Goal: Information Seeking & Learning: Learn about a topic

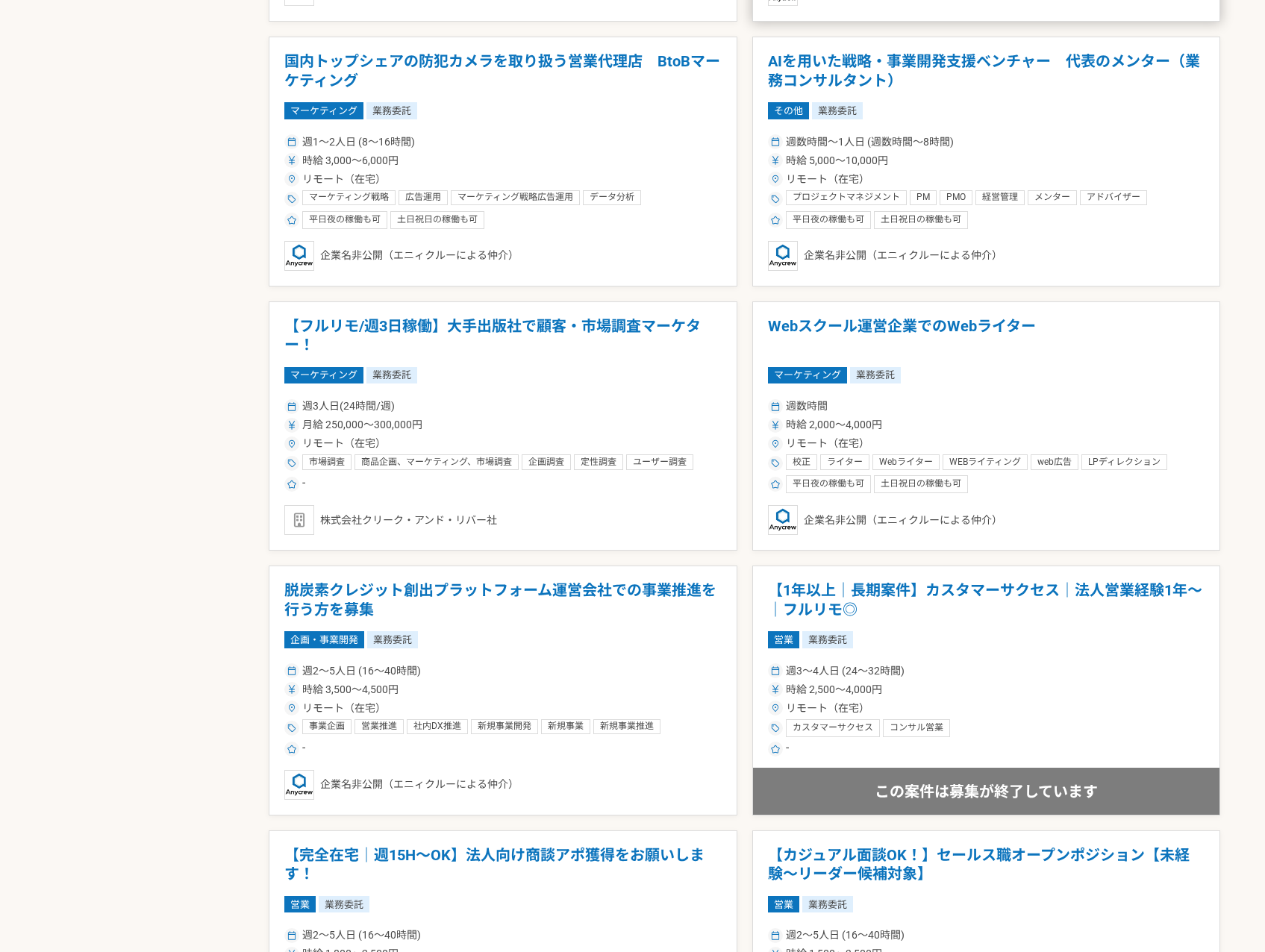
scroll to position [1866, 0]
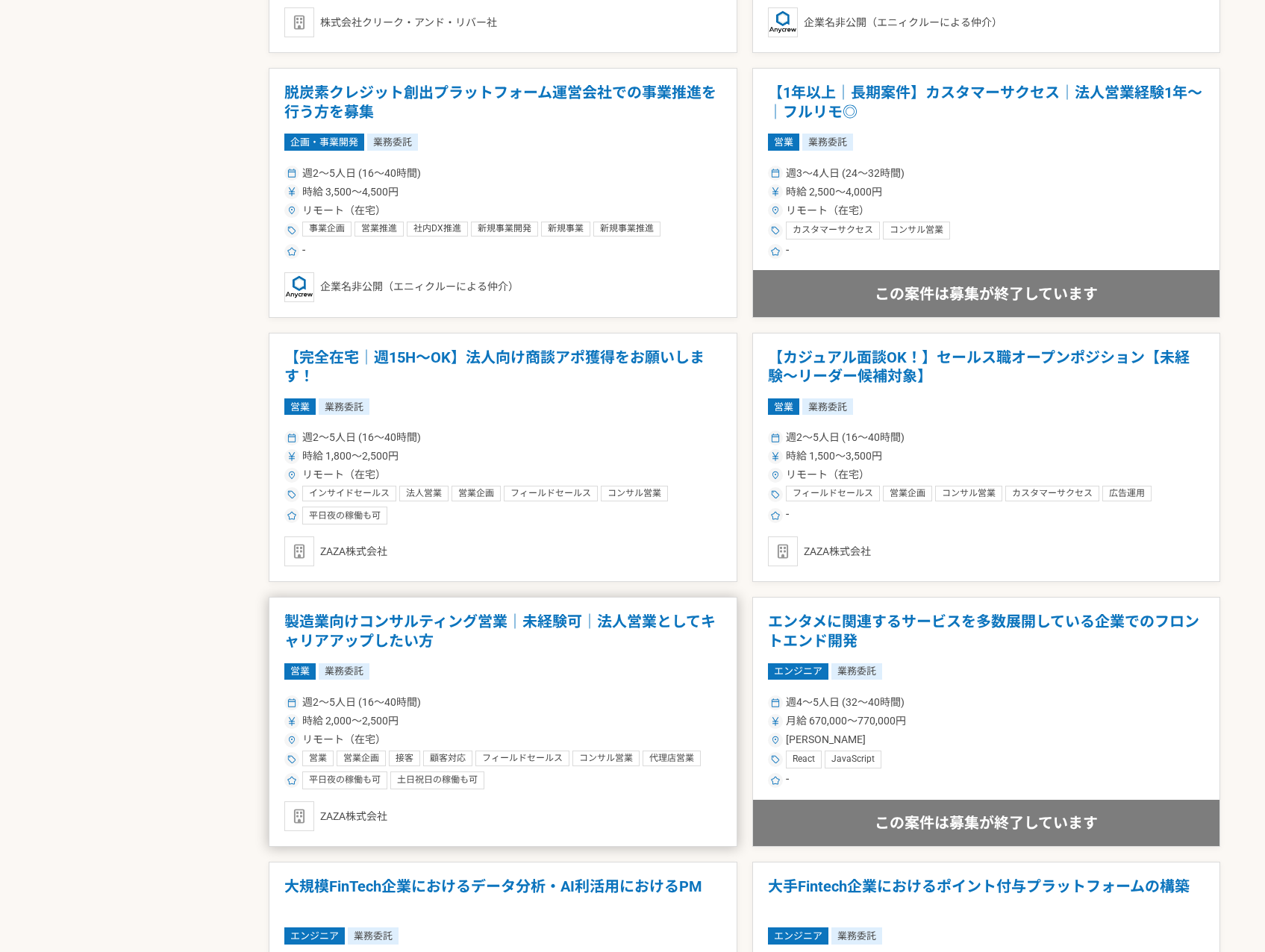
click at [587, 632] on h1 "製造業向けコンサルティング営業｜未経験可｜法人営業としてキャリアアップしたい方" at bounding box center [502, 631] width 437 height 38
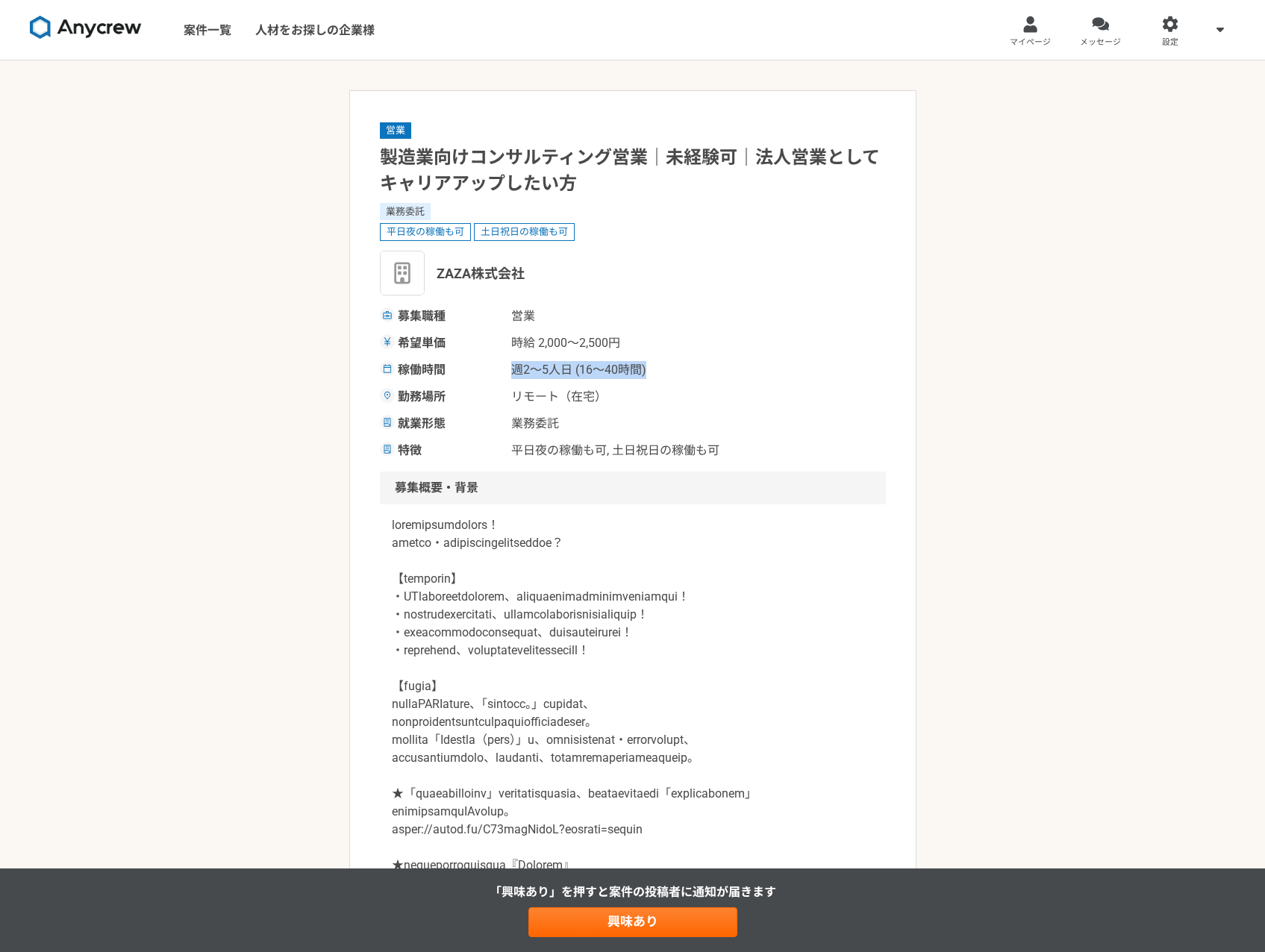
drag, startPoint x: 512, startPoint y: 370, endPoint x: 724, endPoint y: 371, distance: 212.0
click at [724, 371] on div "稼働時間 週2〜5人日 (16〜40時間)" at bounding box center [633, 370] width 506 height 18
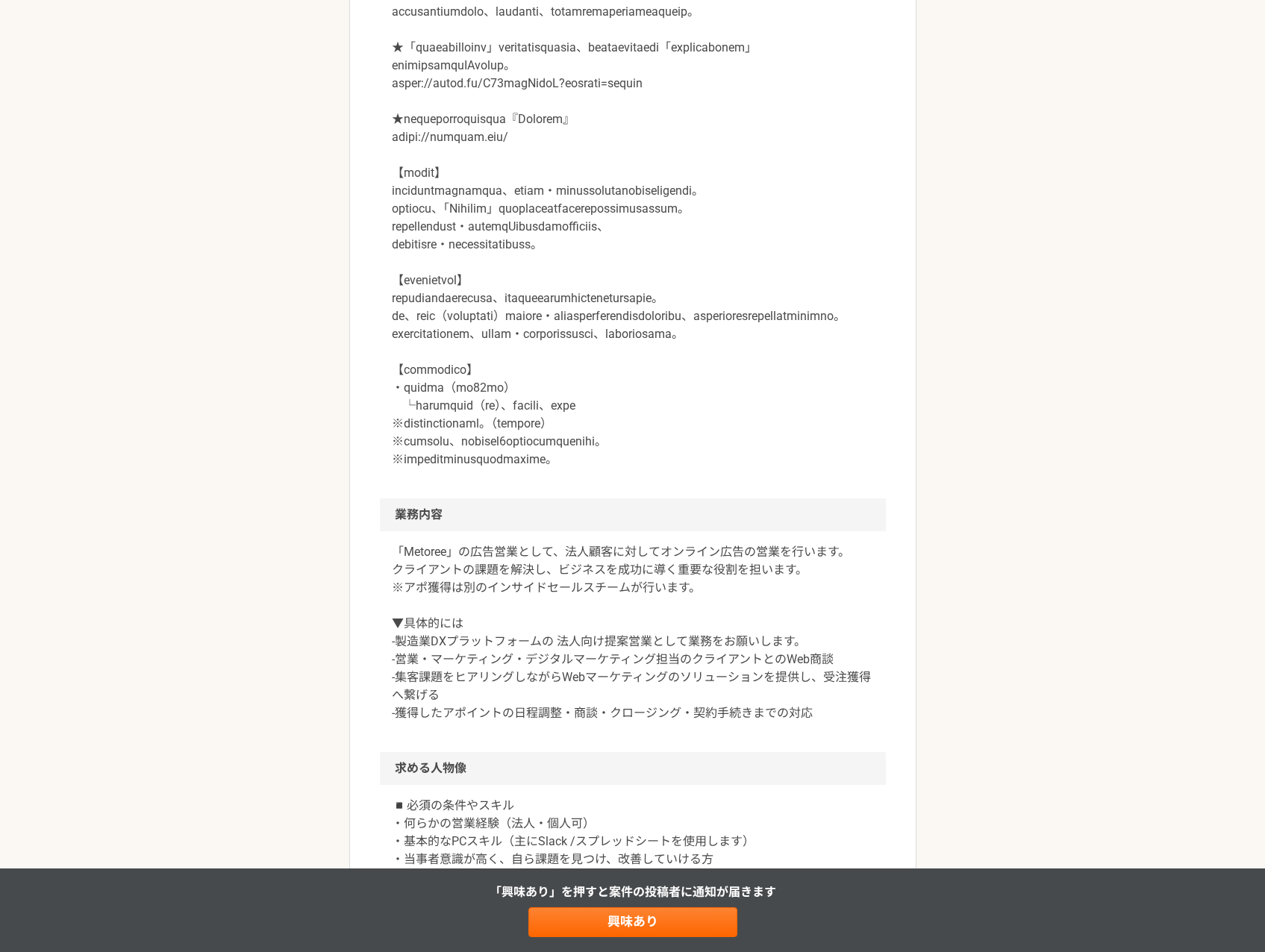
scroll to position [871, 0]
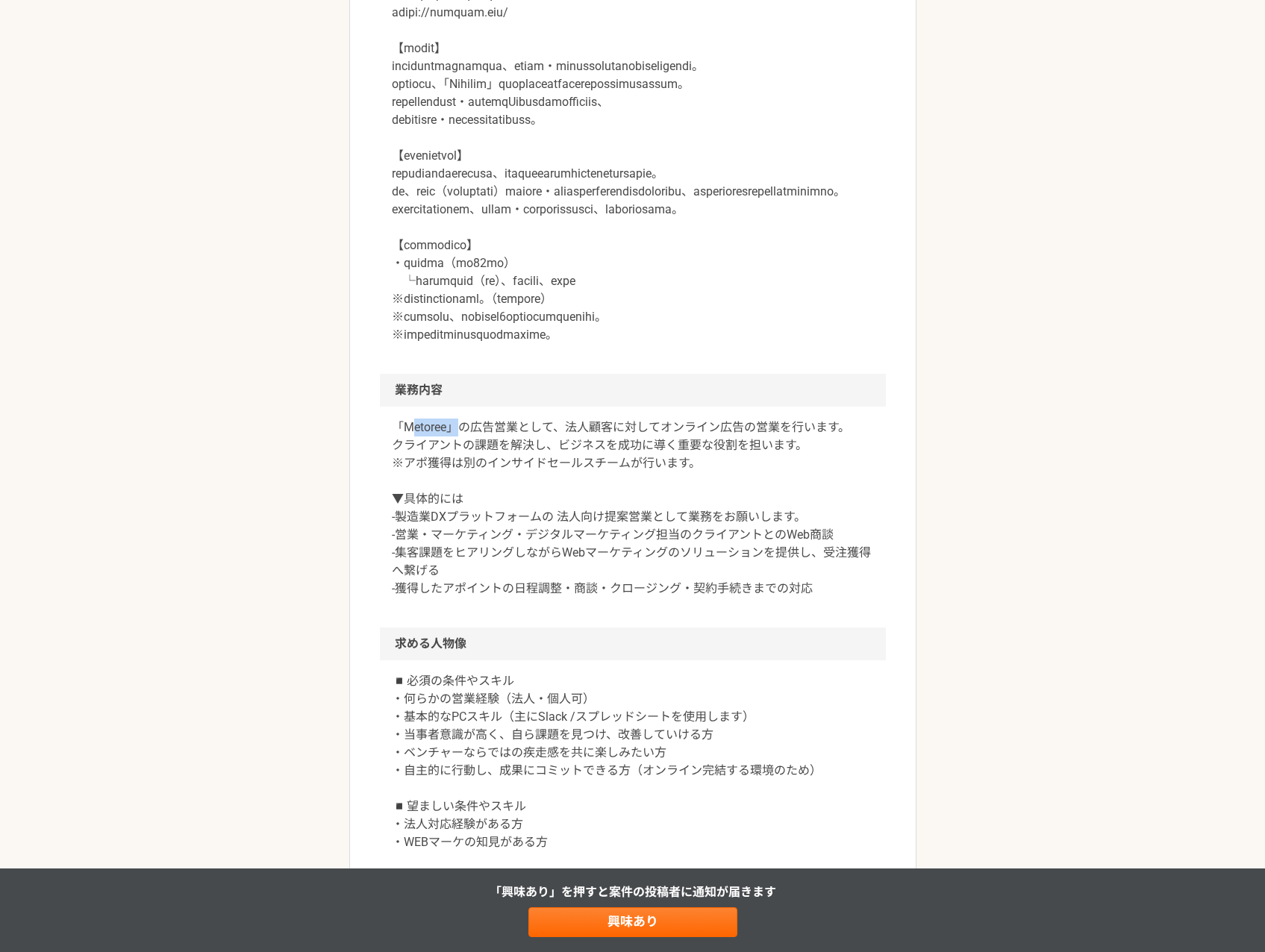
drag, startPoint x: 405, startPoint y: 605, endPoint x: 446, endPoint y: 614, distance: 42.0
click at [446, 598] on p "「Metoree」の広告営業として、法人顧客に対してオンライン広告の営業を行います。 クライアントの課題を解決し、ビジネスを成功に導く重要な役割を担います。 …" at bounding box center [632, 508] width 482 height 179
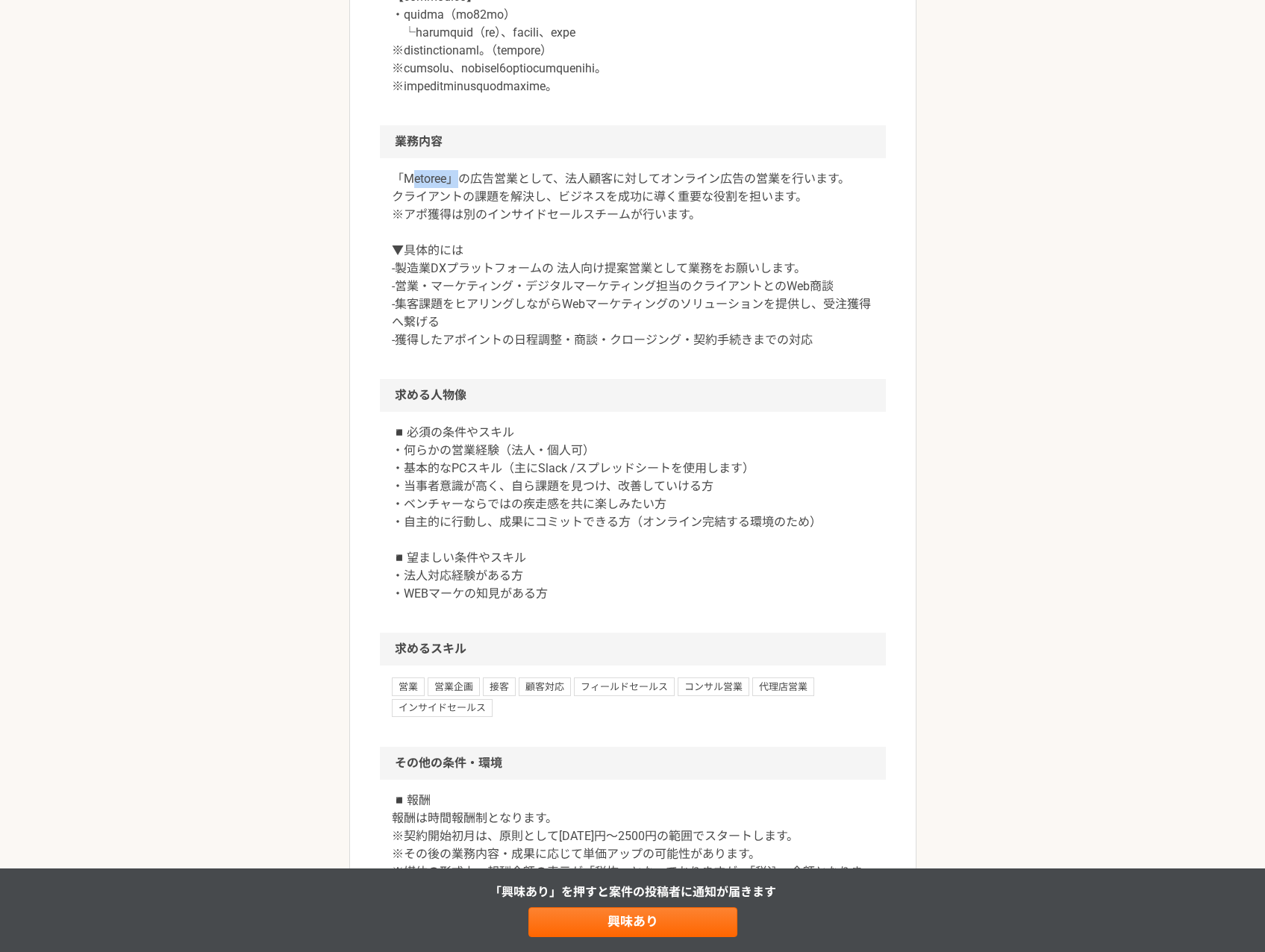
drag, startPoint x: 453, startPoint y: 452, endPoint x: 851, endPoint y: 532, distance: 406.0
click at [851, 379] on div "「Metoree」の広告営業として、法人顧客に対してオンライン広告の営業を行います。 クライアントの課題を解決し、ビジネスを成功に導く重要な役割を担います。 …" at bounding box center [633, 269] width 506 height 221
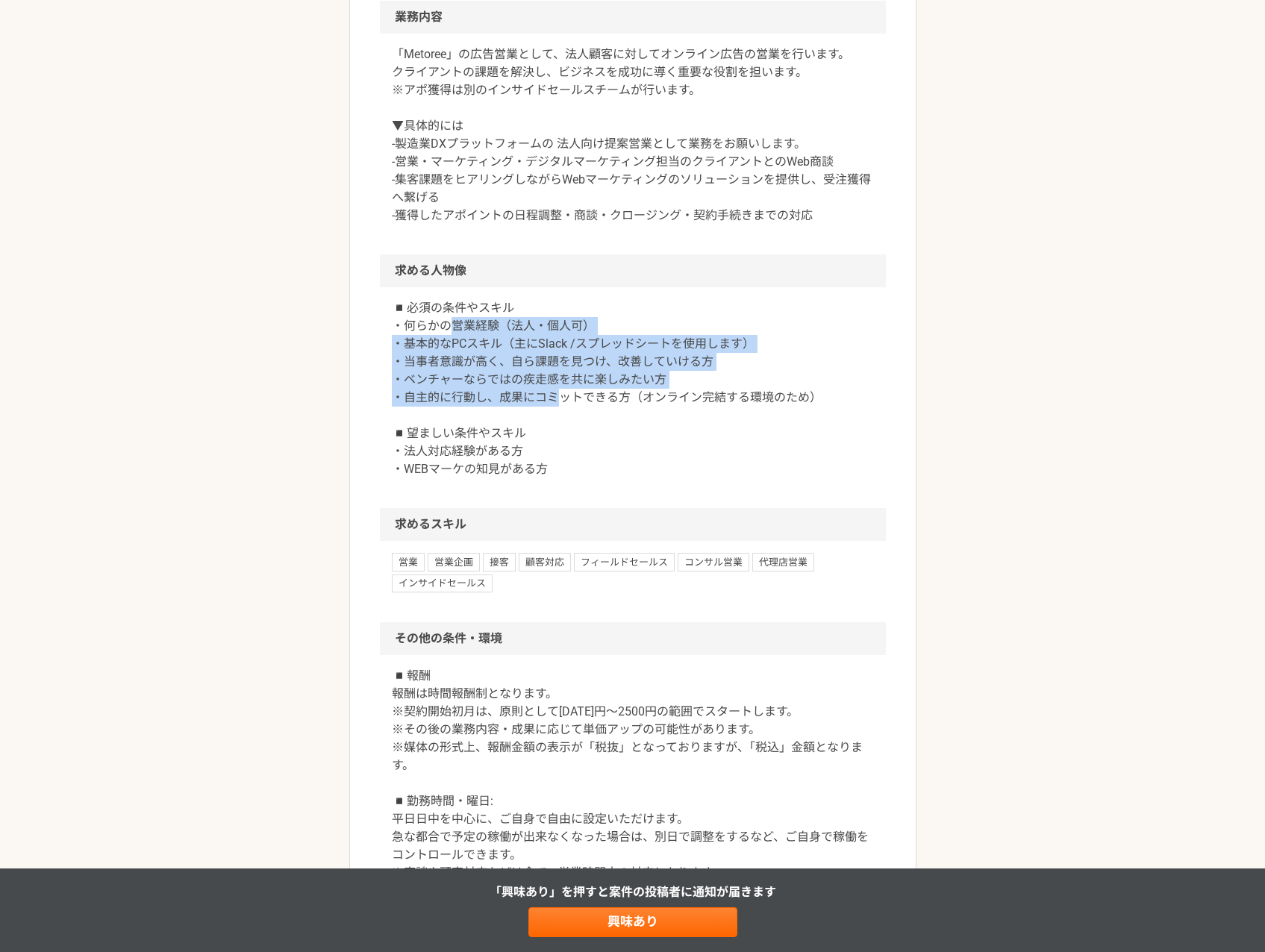
drag, startPoint x: 445, startPoint y: 500, endPoint x: 559, endPoint y: 582, distance: 140.4
click at [559, 478] on p "◾️必須の条件やスキル ・何らかの営業経験（法人・個人可） ・基本的なPCスキル（主にSlack /スプレッドシートを使用します） ・当事者意識が高く、自ら課…" at bounding box center [632, 388] width 482 height 179
drag, startPoint x: 559, startPoint y: 582, endPoint x: 442, endPoint y: 530, distance: 128.0
click at [442, 478] on p "◾️必須の条件やスキル ・何らかの営業経験（法人・個人可） ・基本的なPCスキル（主にSlack /スプレッドシートを使用します） ・当事者意識が高く、自ら課…" at bounding box center [632, 388] width 482 height 179
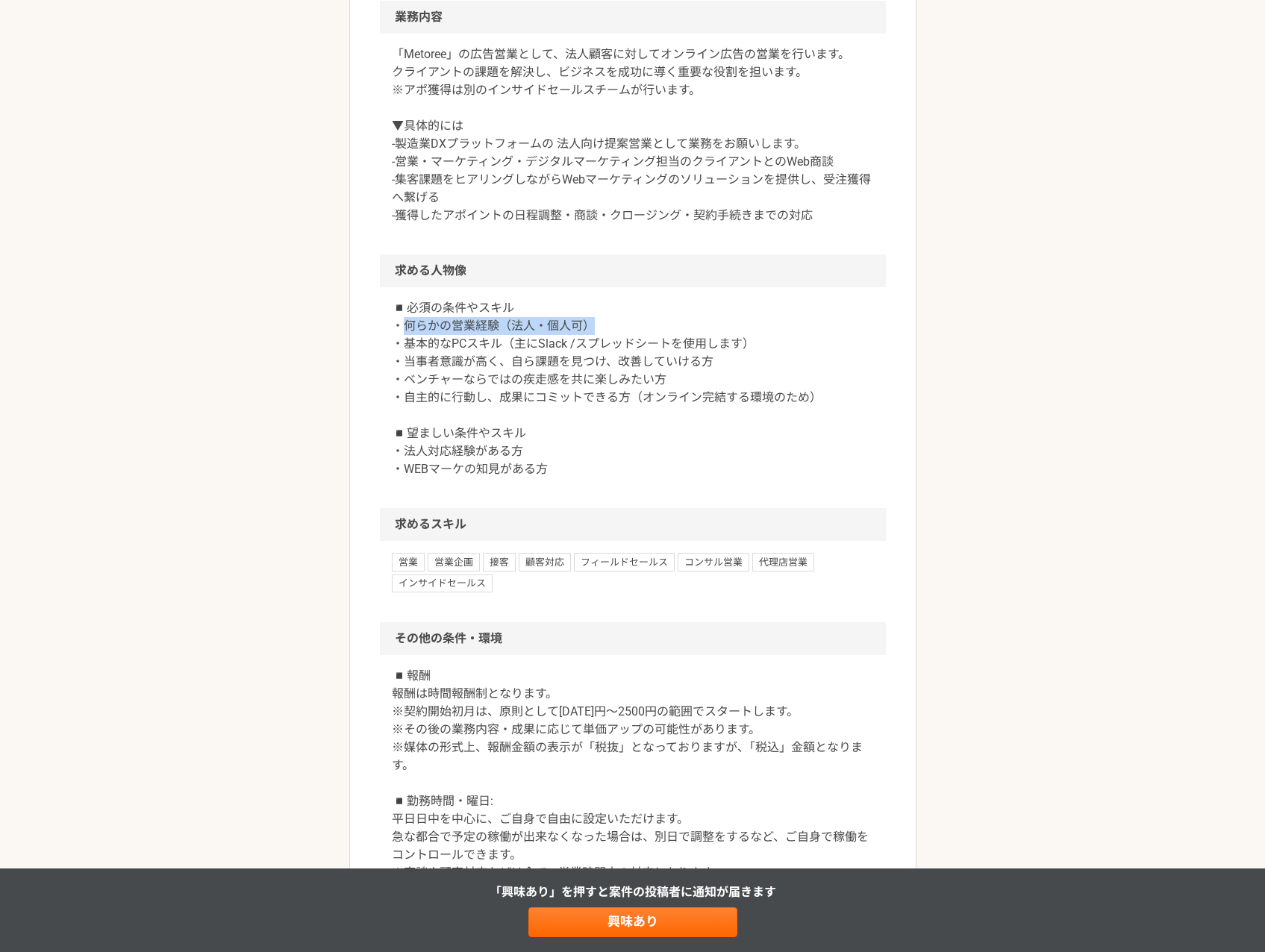
drag, startPoint x: 406, startPoint y: 504, endPoint x: 592, endPoint y: 511, distance: 186.1
click at [592, 478] on p "◾️必須の条件やスキル ・何らかの営業経験（法人・個人可） ・基本的なPCスキル（主にSlack /スプレッドシートを使用します） ・当事者意識が高く、自ら課…" at bounding box center [632, 388] width 482 height 179
drag, startPoint x: 414, startPoint y: 536, endPoint x: 752, endPoint y: 538, distance: 338.0
click at [752, 478] on p "◾️必須の条件やスキル ・何らかの営業経験（法人・個人可） ・基本的なPCスキル（主にSlack /スプレッドシートを使用します） ・当事者意識が高く、自ら課…" at bounding box center [632, 388] width 482 height 179
click at [594, 478] on p "◾️必須の条件やスキル ・何らかの営業経験（法人・個人可） ・基本的なPCスキル（主にSlack /スプレッドシートを使用します） ・当事者意識が高く、自ら課…" at bounding box center [632, 388] width 482 height 179
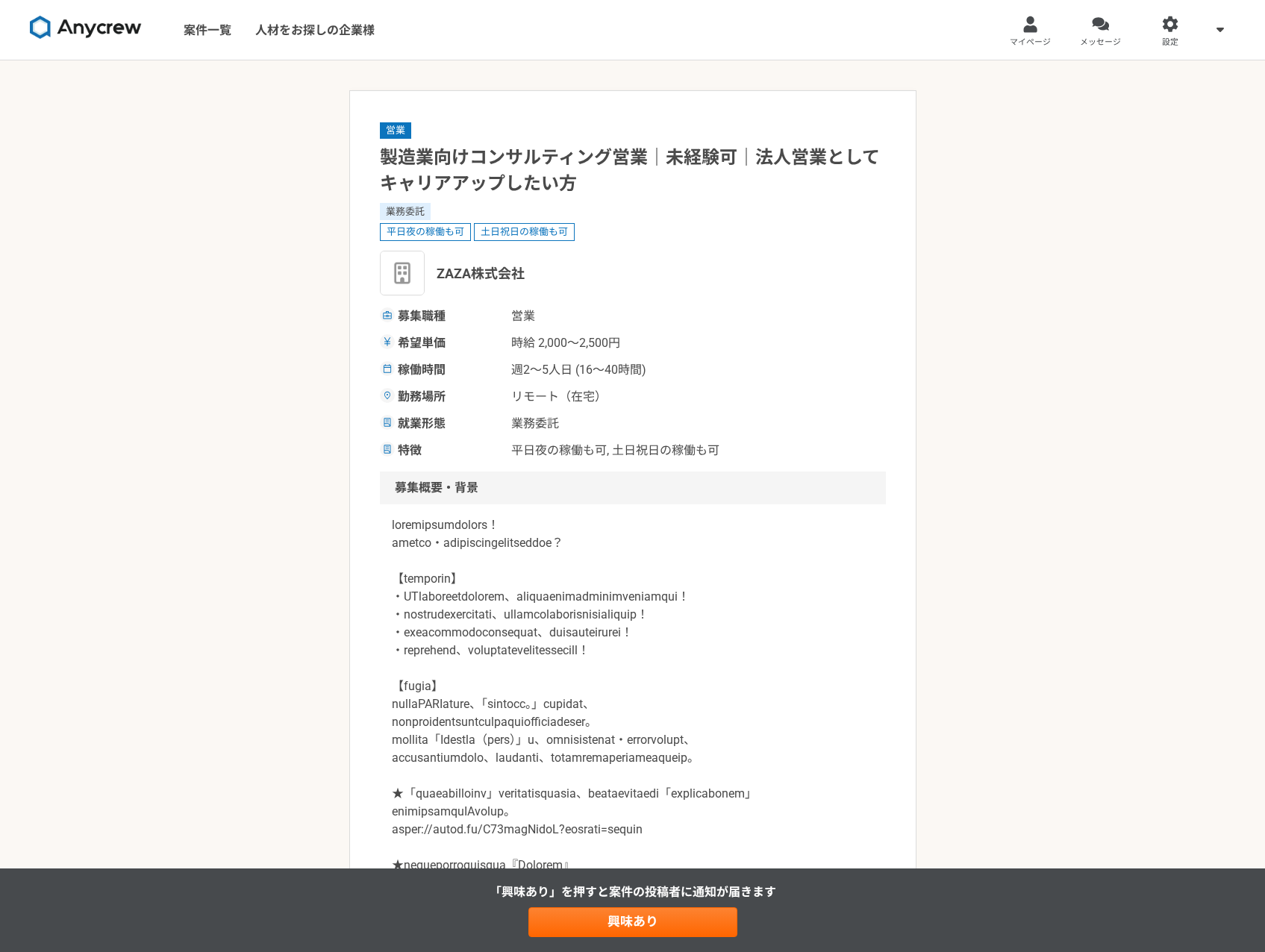
scroll to position [373, 0]
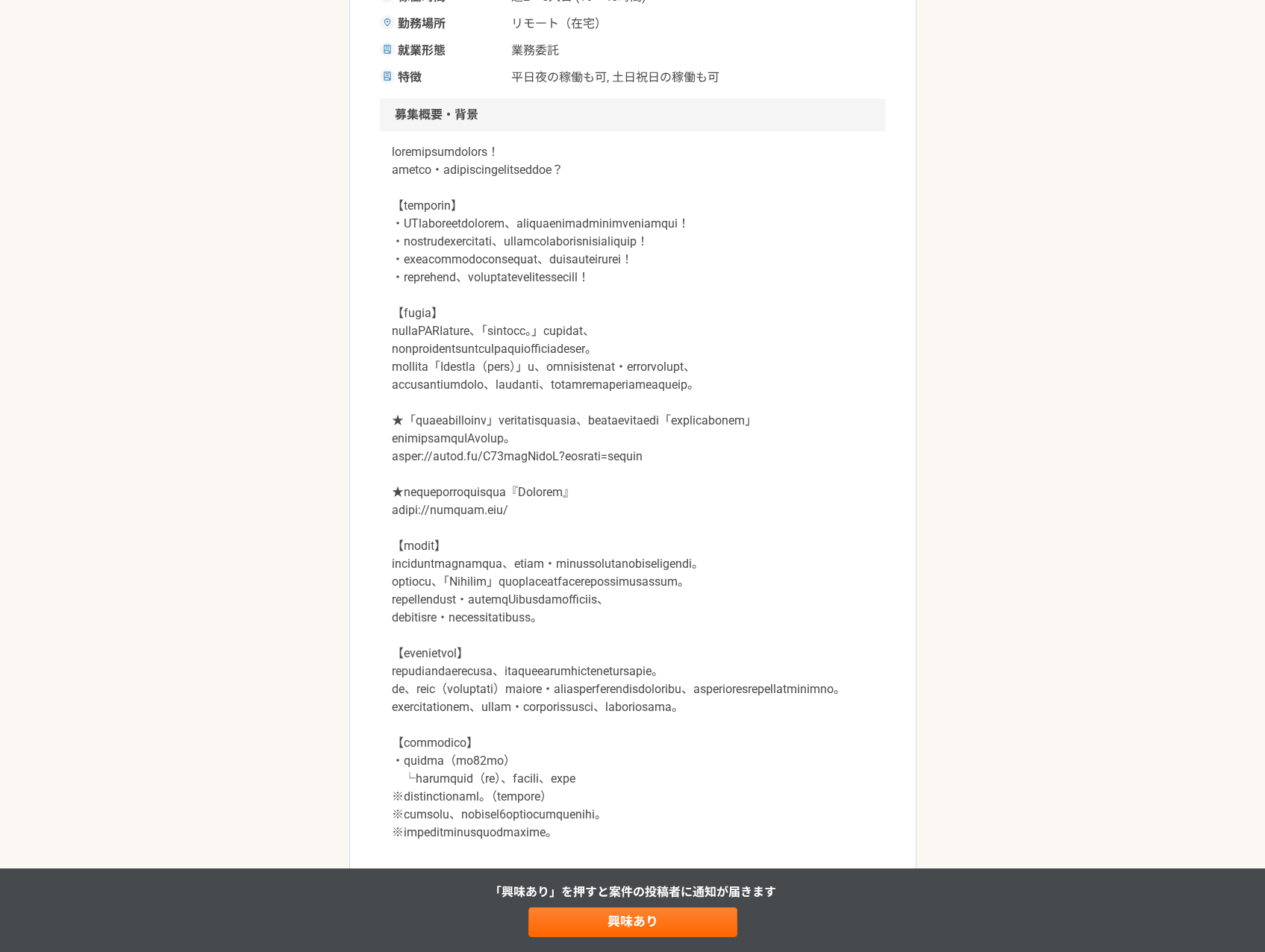
click at [527, 525] on p at bounding box center [632, 492] width 482 height 698
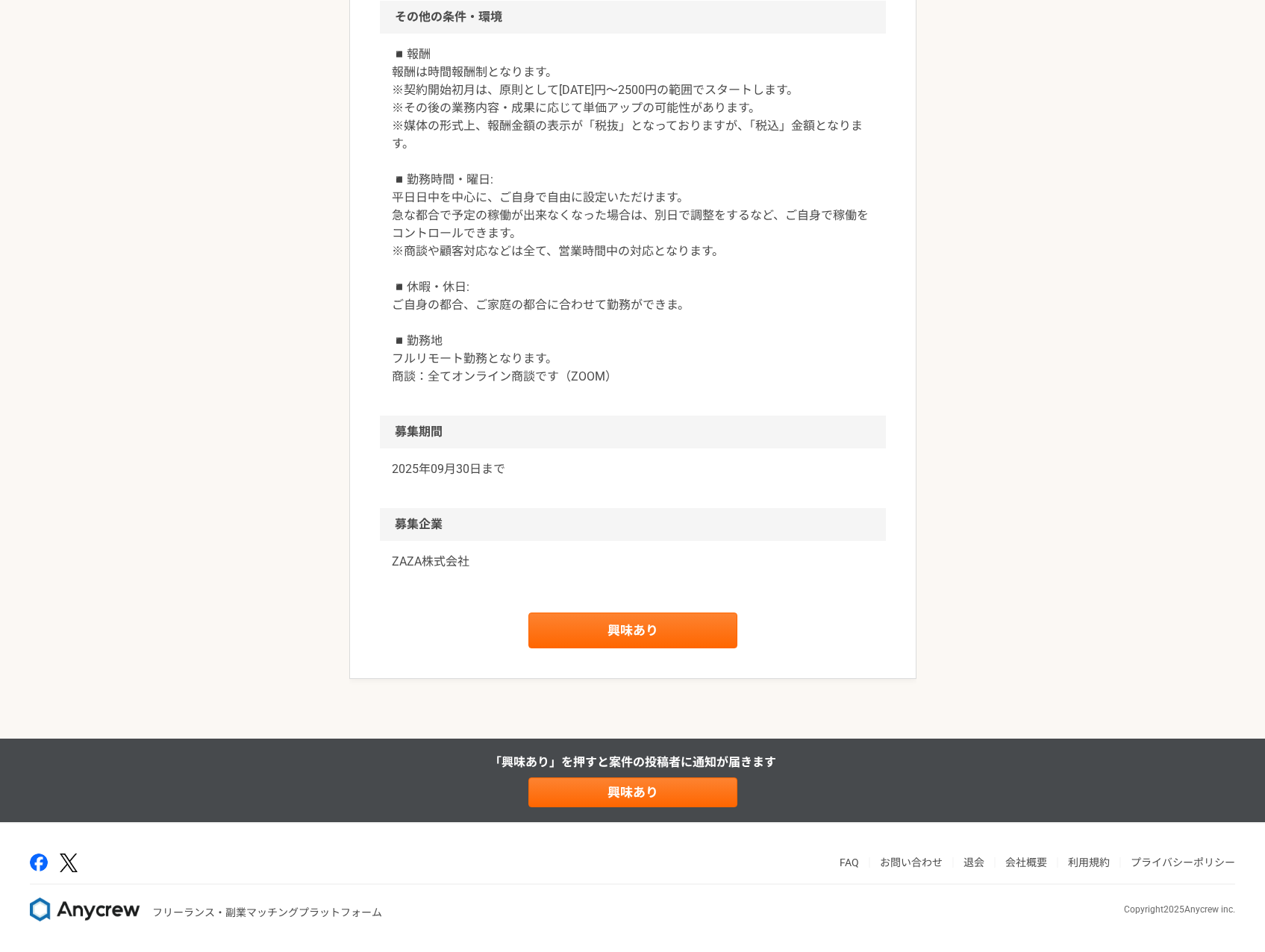
scroll to position [2045, 0]
click at [406, 566] on p "ZAZA株式会社" at bounding box center [632, 562] width 482 height 18
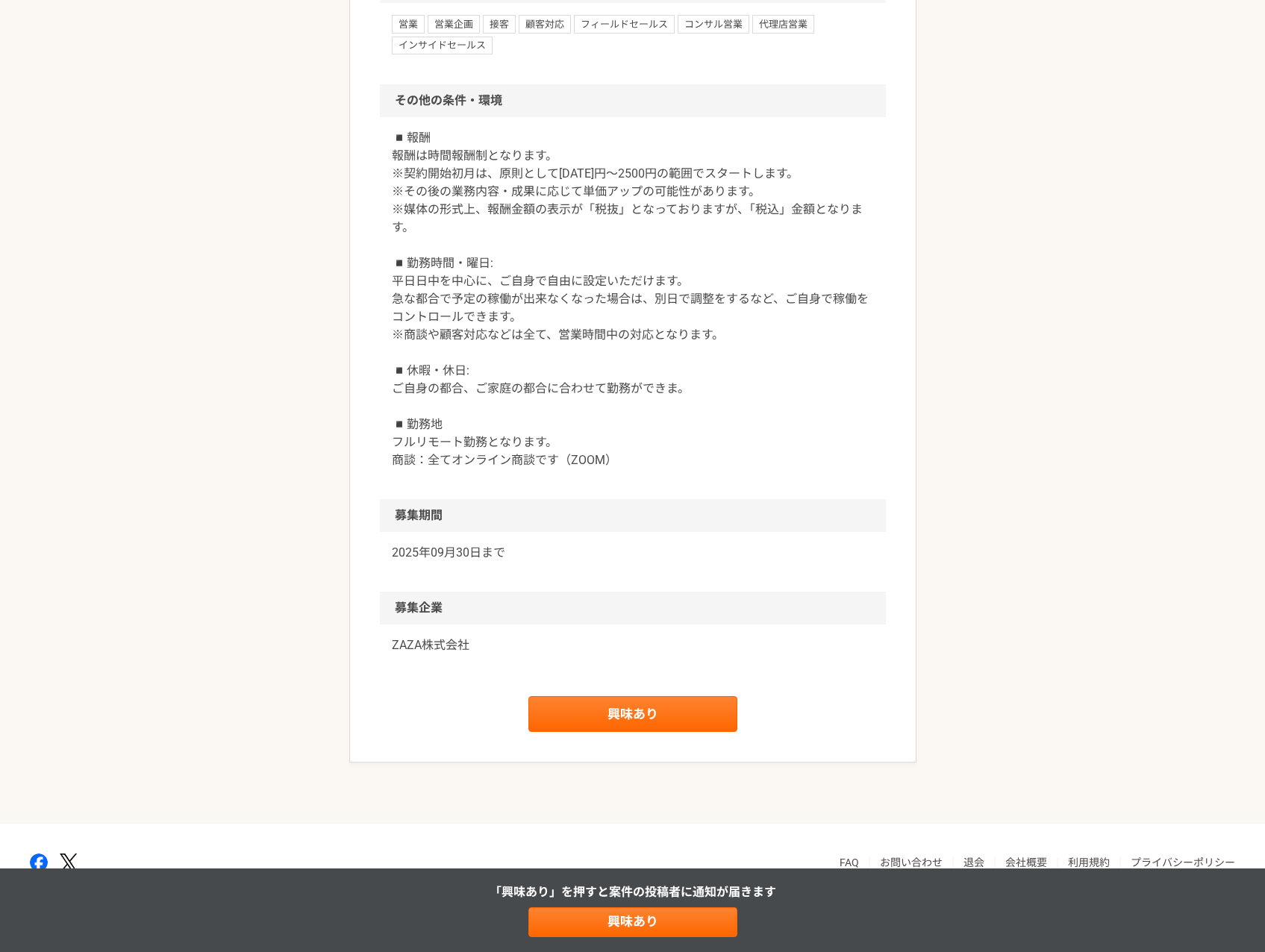
scroll to position [1547, 0]
